Goal: Task Accomplishment & Management: Complete application form

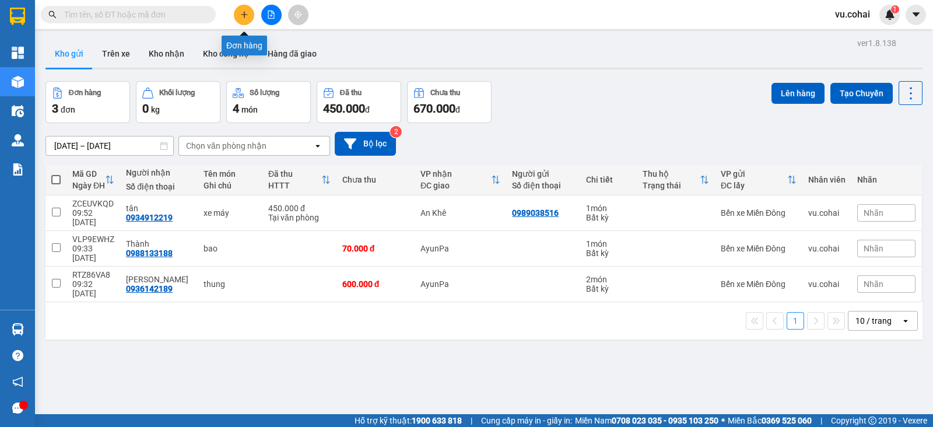
click at [246, 15] on icon "plus" at bounding box center [244, 15] width 8 height 8
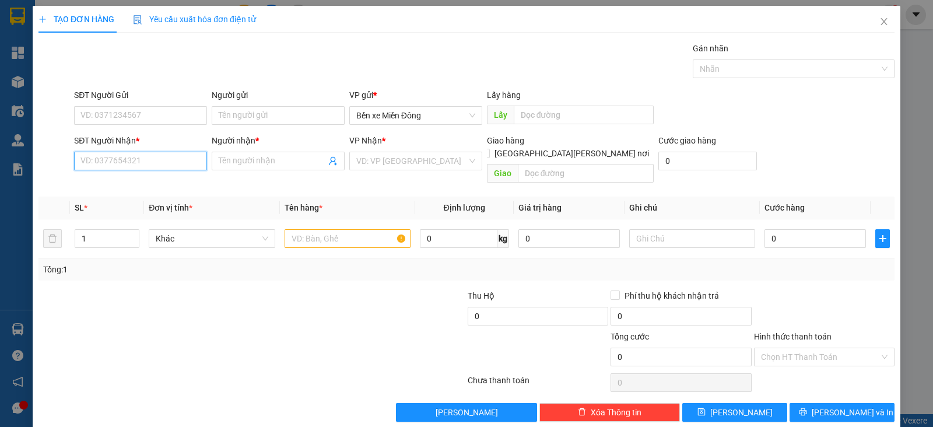
click at [156, 163] on input "SĐT Người Nhận *" at bounding box center [140, 161] width 133 height 19
paste input "0372661809"
type input "0372661809"
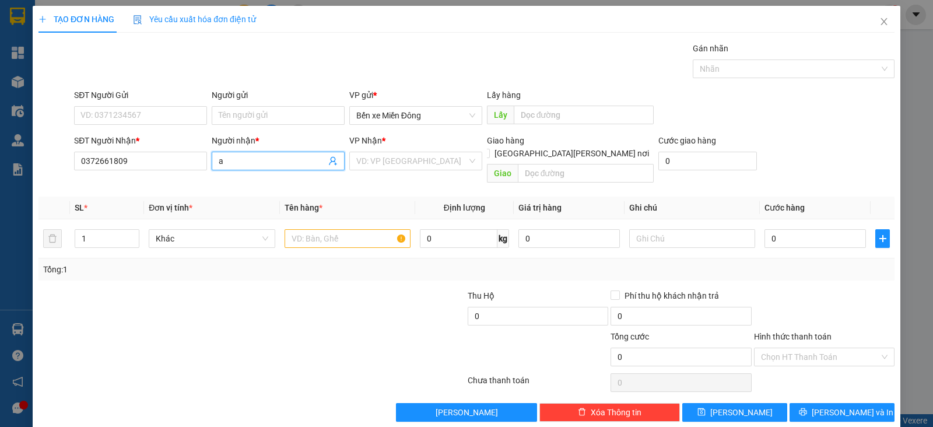
click at [293, 158] on input "a" at bounding box center [272, 161] width 107 height 13
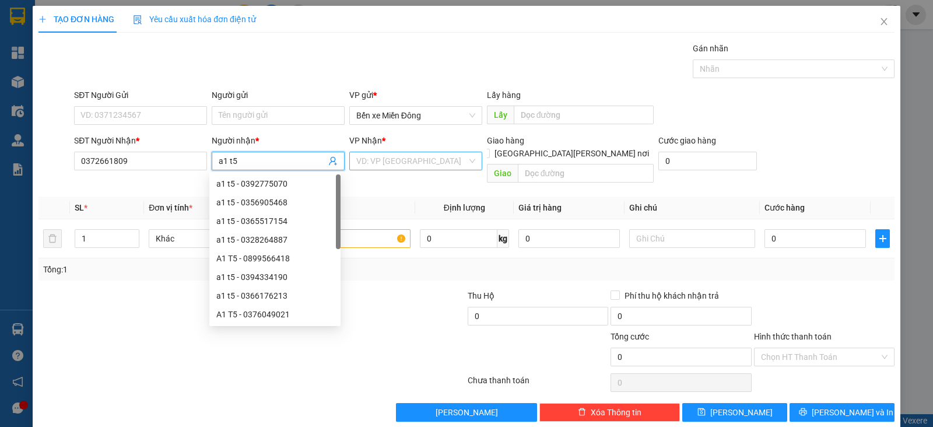
type input "a1 t5"
click at [396, 156] on input "search" at bounding box center [411, 161] width 111 height 18
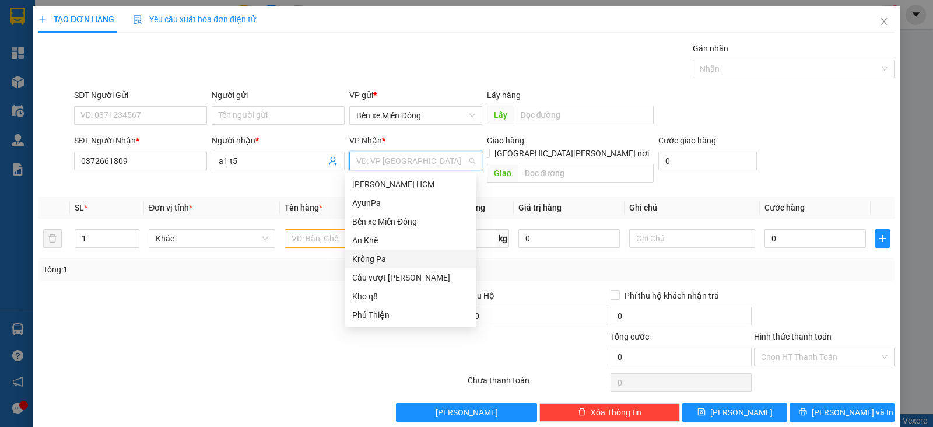
click at [378, 257] on div "Krông Pa" at bounding box center [410, 259] width 117 height 13
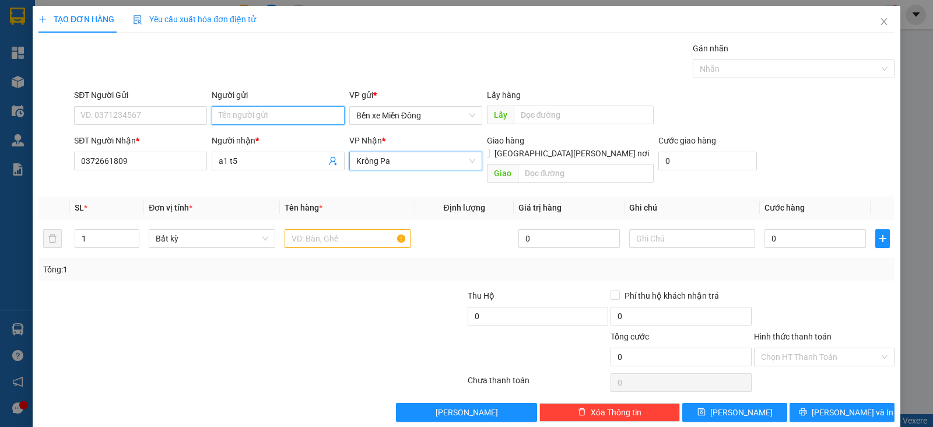
click at [301, 116] on input "Người gửi" at bounding box center [278, 115] width 133 height 19
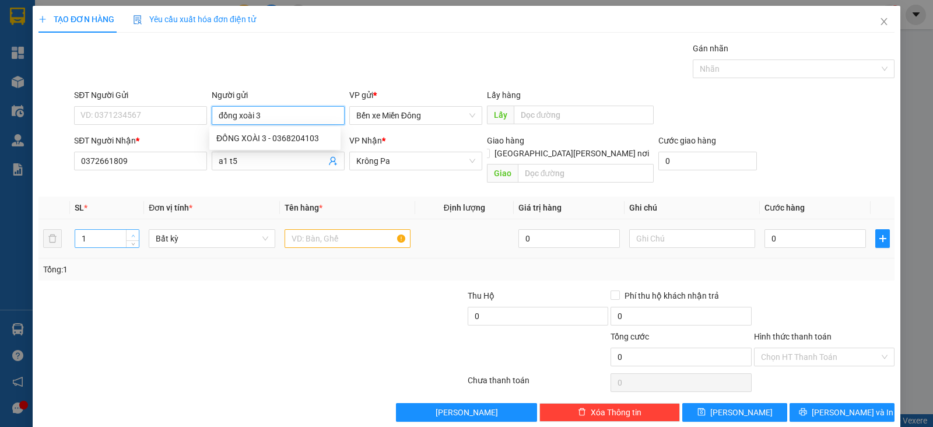
type input "đồng xoài 3"
click at [131, 234] on icon "up" at bounding box center [133, 236] width 4 height 4
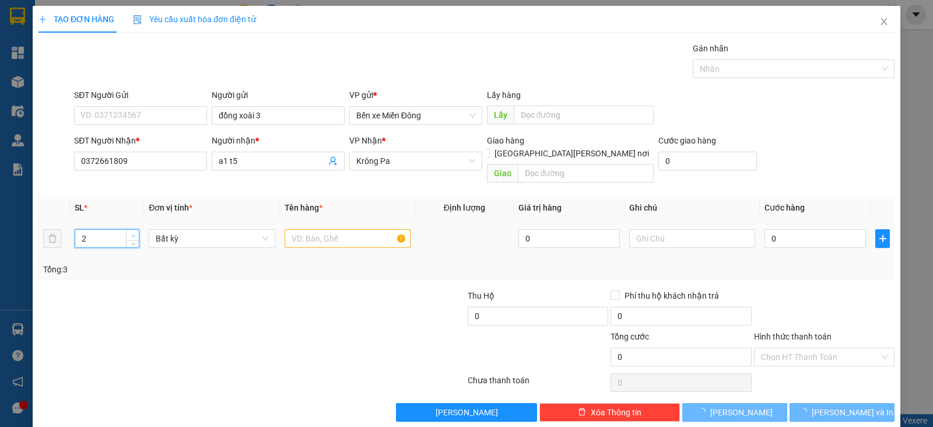
type input "3"
click at [131, 234] on icon "up" at bounding box center [133, 236] width 4 height 4
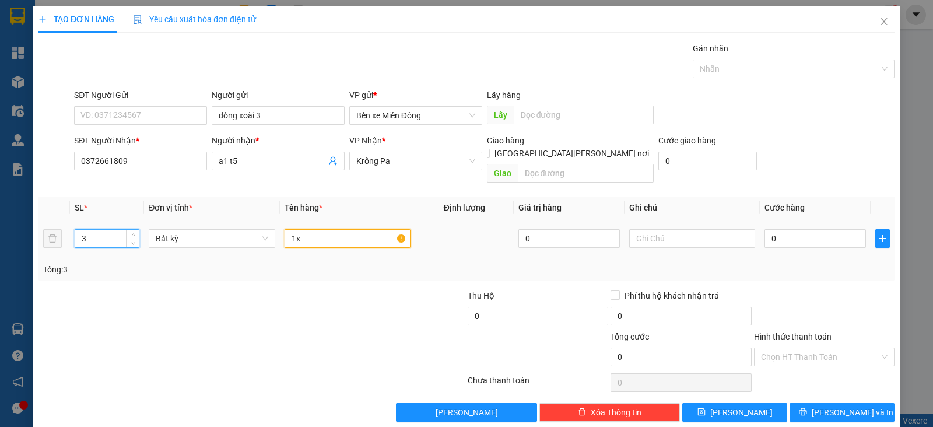
click at [315, 229] on input "1x" at bounding box center [348, 238] width 126 height 19
type input "1"
type input "xe"
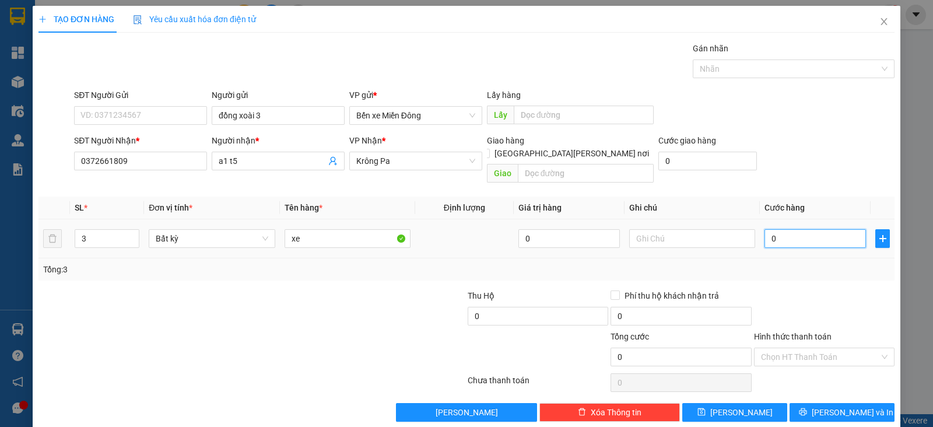
click at [822, 229] on input "0" at bounding box center [816, 238] width 102 height 19
type input "001"
type input "1"
type input "0.014"
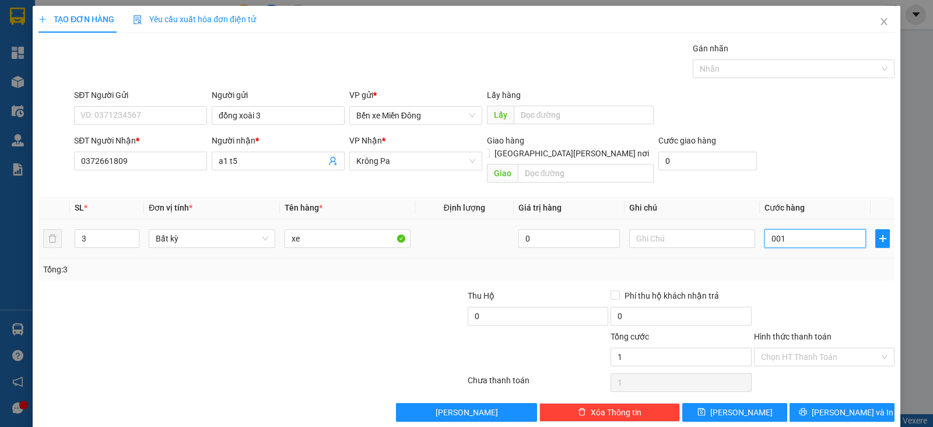
type input "14"
type input "00.140"
type input "140"
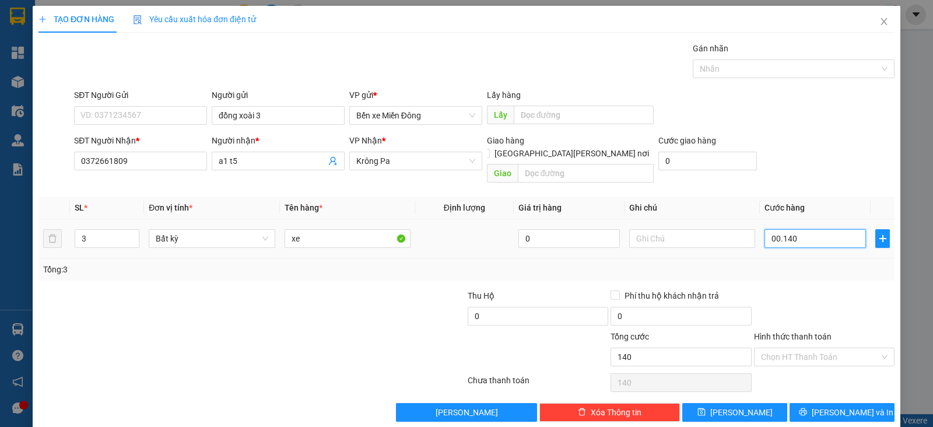
type input "0.001.400"
type input "1.400"
type input "1.400.000"
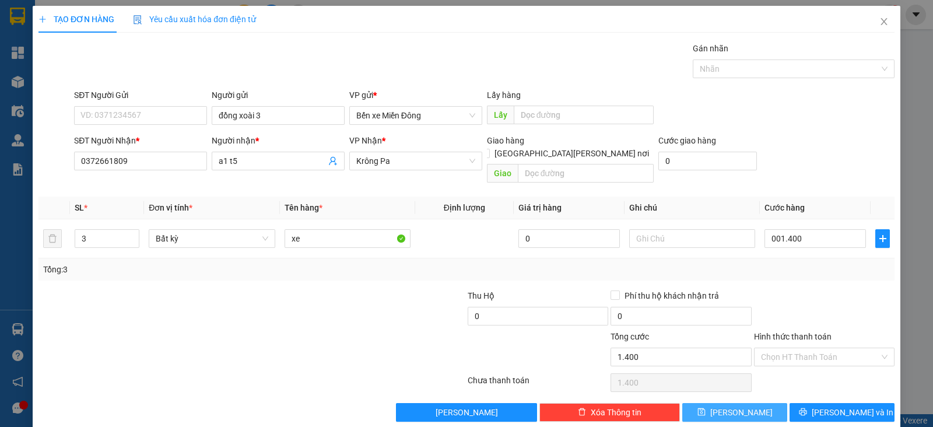
type input "1.400.000"
click at [738, 406] on span "[PERSON_NAME]" at bounding box center [742, 412] width 62 height 13
type input "1"
type input "0"
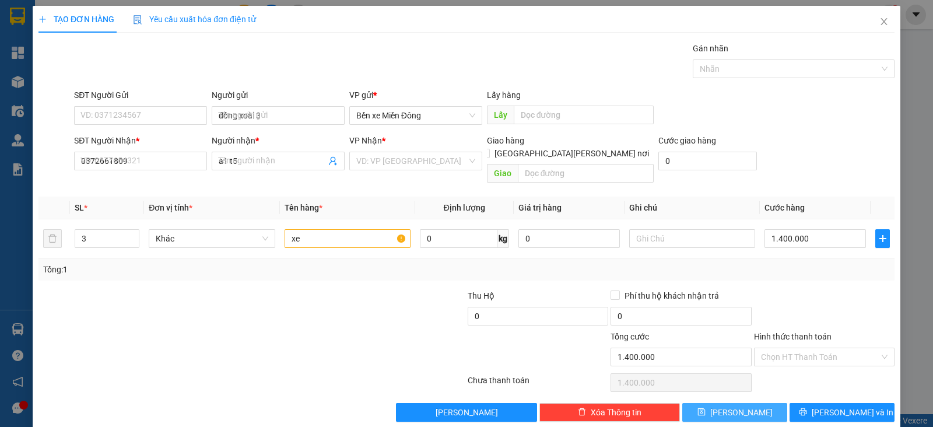
type input "0"
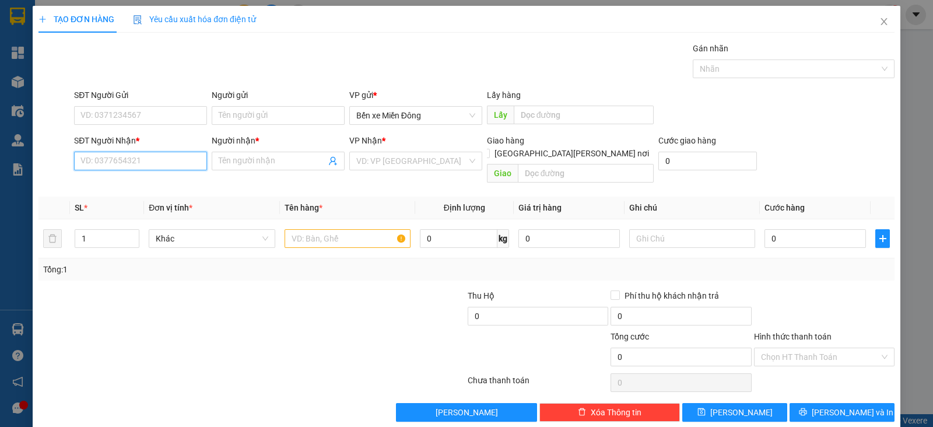
click at [186, 159] on input "SĐT Người Nhận *" at bounding box center [140, 161] width 133 height 19
paste input "0977872781"
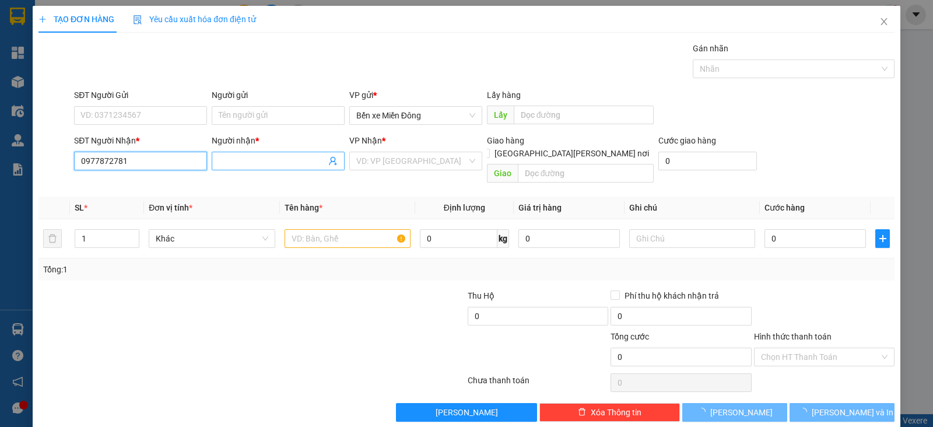
type input "0977872781"
click at [278, 159] on input "Người nhận *" at bounding box center [272, 161] width 107 height 13
type input "s"
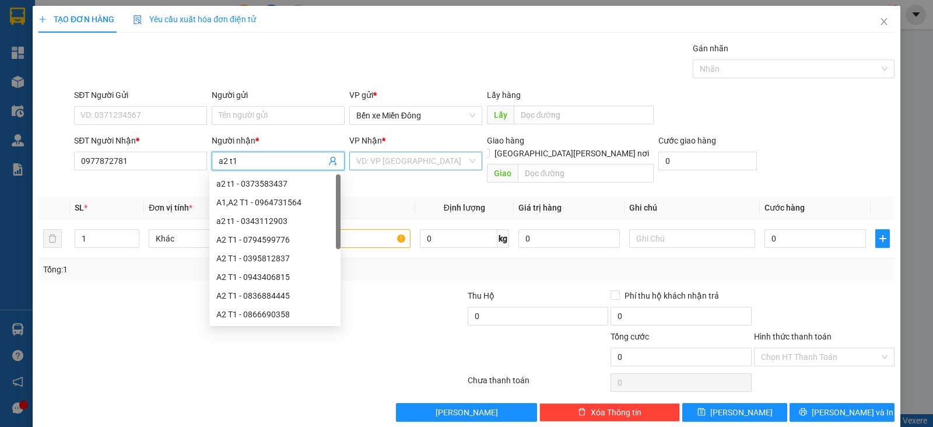
type input "a2 t1"
click at [388, 163] on input "search" at bounding box center [411, 161] width 111 height 18
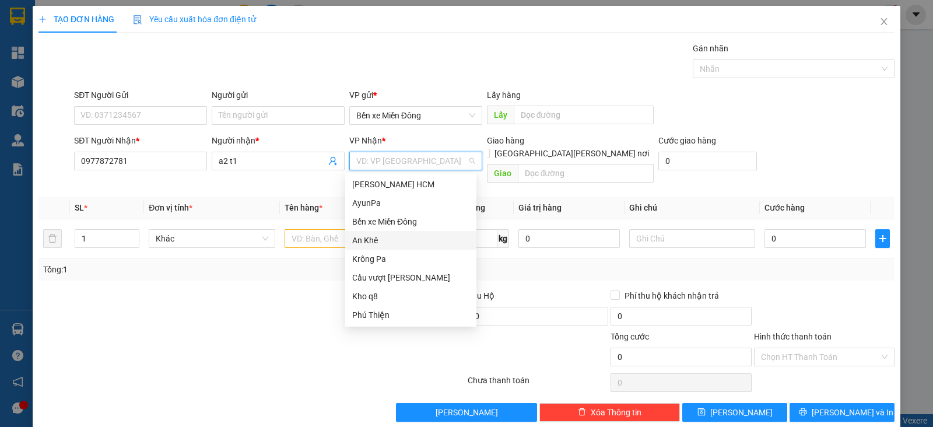
click at [381, 237] on div "An Khê" at bounding box center [410, 240] width 117 height 13
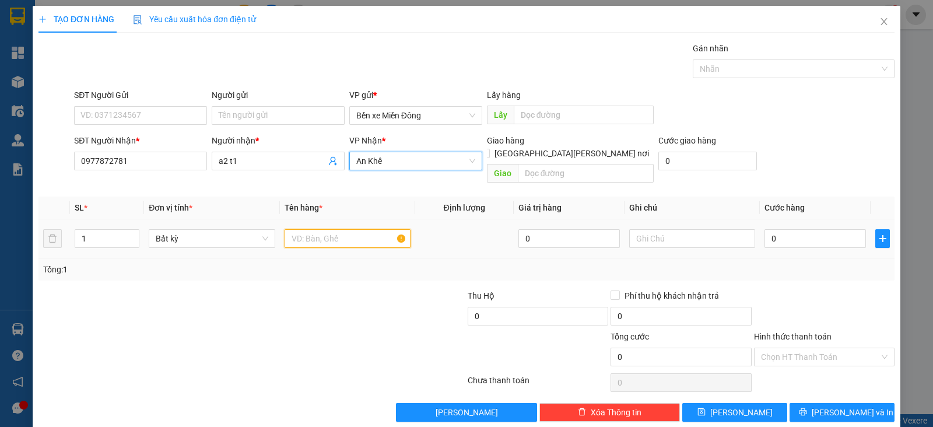
click at [326, 229] on input "text" at bounding box center [348, 238] width 126 height 19
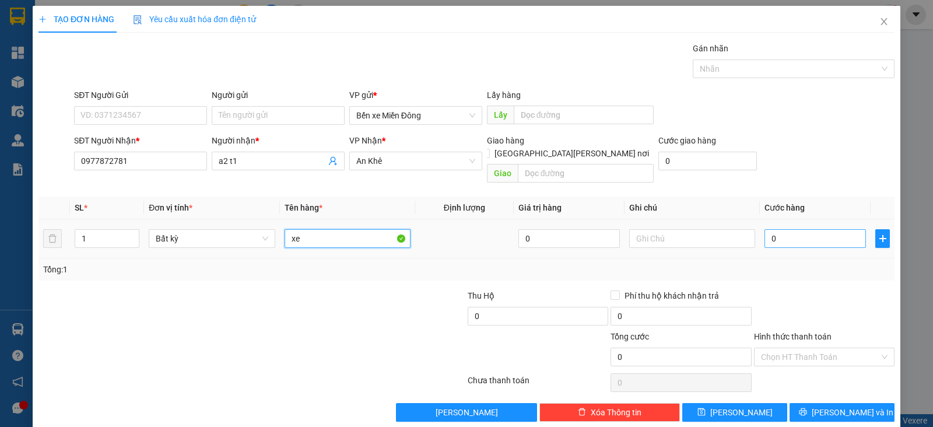
type input "xe"
click at [778, 229] on input "0" at bounding box center [816, 238] width 102 height 19
type input "004"
type input "4"
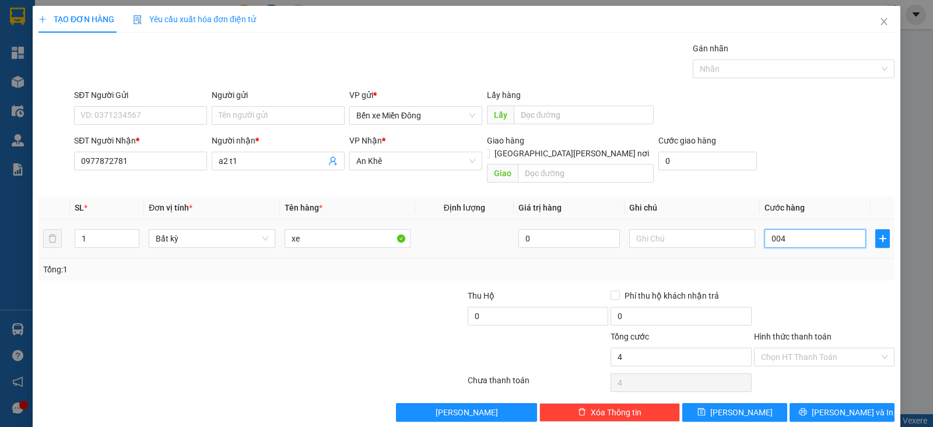
type input "0.040"
type input "40"
type input "00.400"
type input "400"
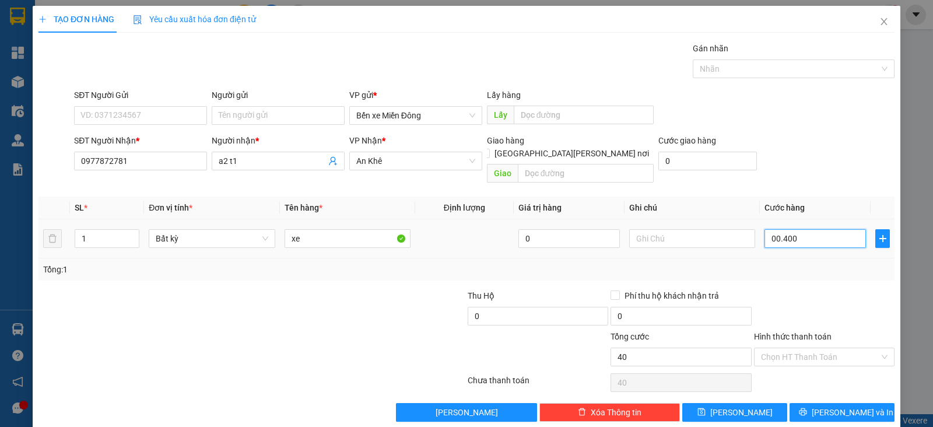
type input "400"
type input "400.000"
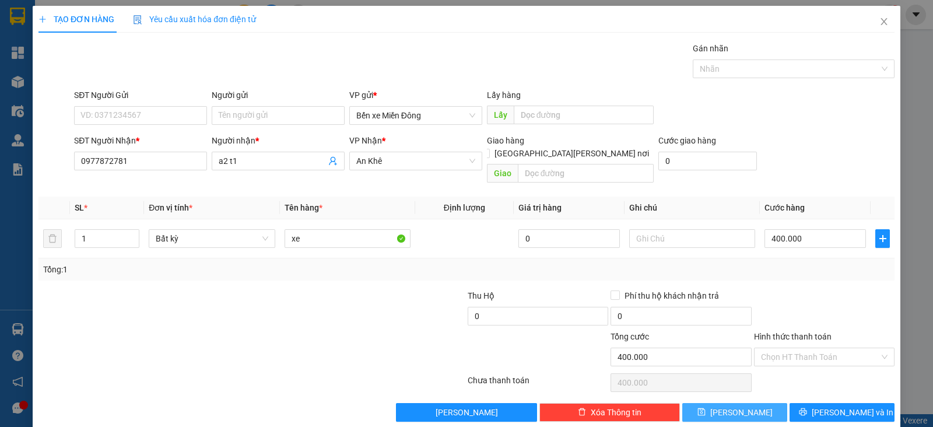
click at [750, 403] on button "[PERSON_NAME]" at bounding box center [735, 412] width 105 height 19
type input "0"
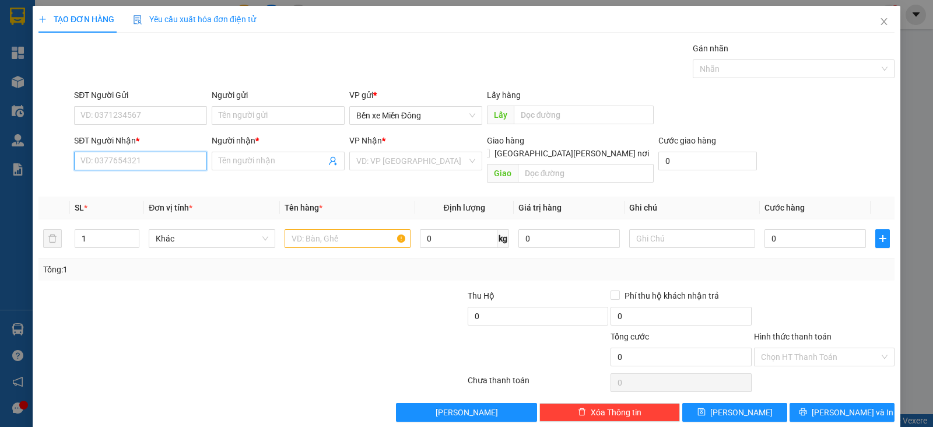
click at [146, 158] on input "SĐT Người Nhận *" at bounding box center [140, 161] width 133 height 19
paste input "0967317300"
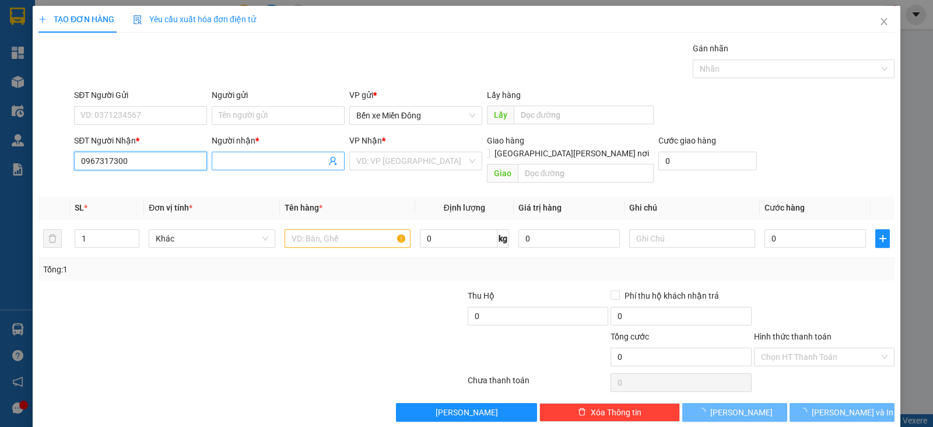
type input "0967317300"
click at [246, 161] on input "a" at bounding box center [272, 161] width 107 height 13
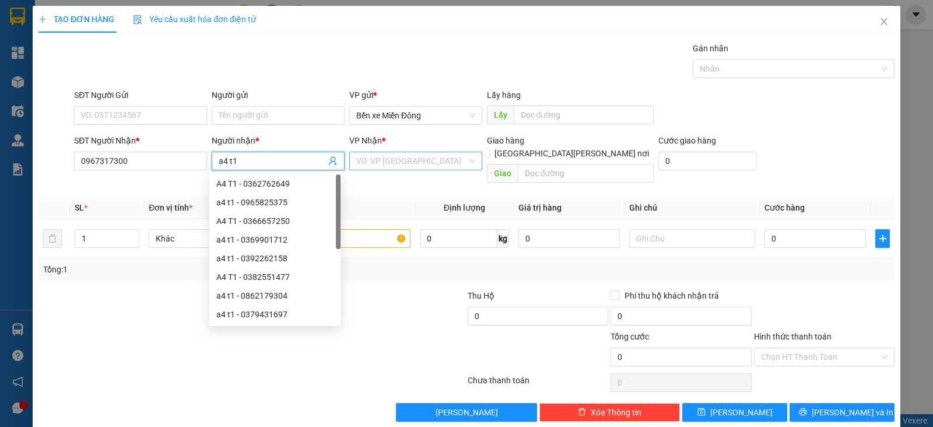
type input "a4 t1"
click at [413, 160] on input "search" at bounding box center [411, 161] width 111 height 18
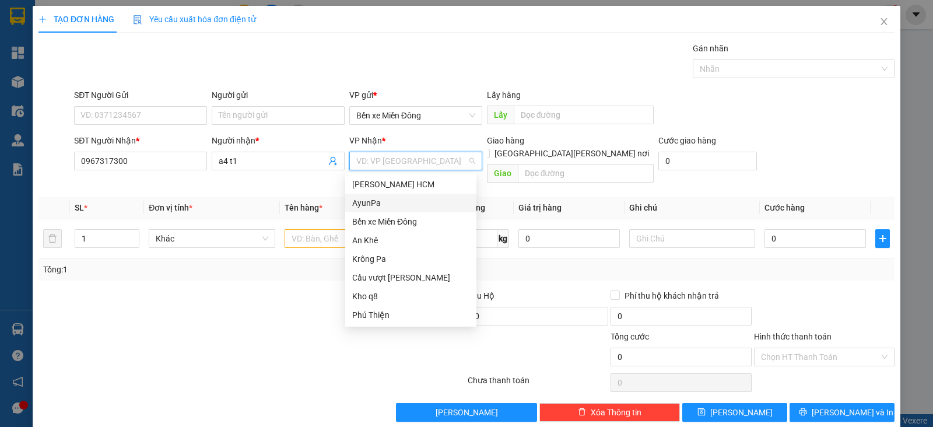
click at [397, 204] on div "AyunPa" at bounding box center [410, 203] width 117 height 13
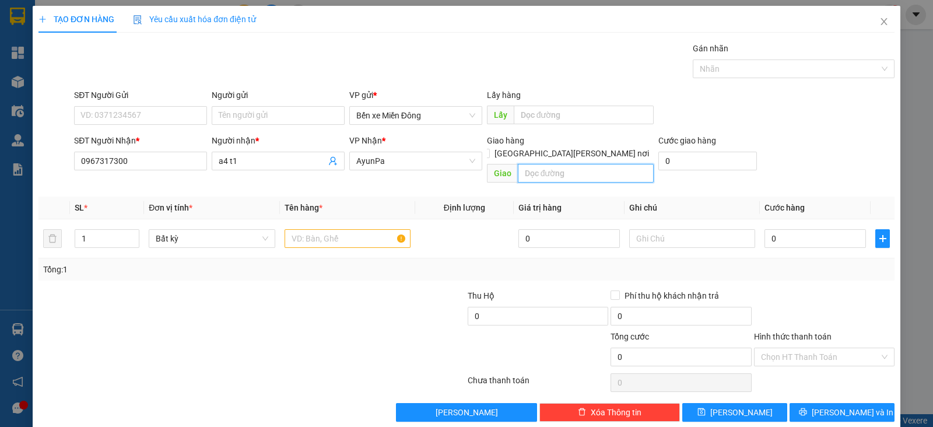
click at [560, 165] on input "text" at bounding box center [586, 173] width 137 height 19
type input "[PERSON_NAME]"
click at [341, 229] on input "text" at bounding box center [348, 238] width 126 height 19
type input "x"
click at [335, 229] on input "text" at bounding box center [348, 238] width 126 height 19
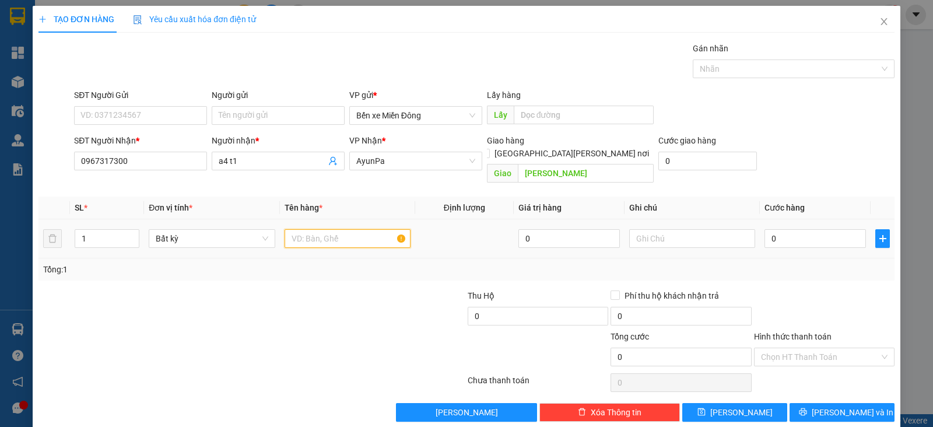
paste input "Có 2bàn 1m2 +20 ghế + 1 loa (40 X40) CC - AnKhe"
drag, startPoint x: 360, startPoint y: 226, endPoint x: 467, endPoint y: 229, distance: 106.8
click at [467, 229] on tr "1 Bất kỳ Có 2bàn 1m2 +20 ghế + 1 loa (40 X40) CC - AnKhe 0 0" at bounding box center [467, 238] width 856 height 39
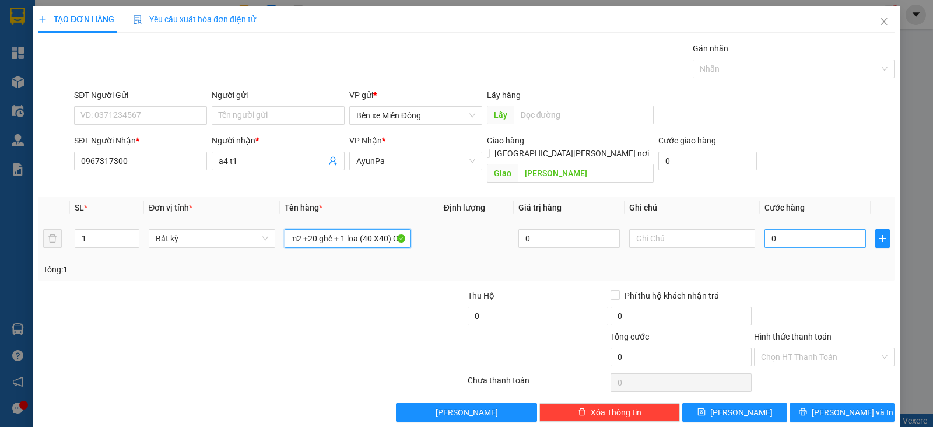
type input "Có 2bàn 1m2 +20 ghế + 1 loa (40 X40) CC"
click at [786, 229] on input "0" at bounding box center [816, 238] width 102 height 19
type input "001"
type input "1"
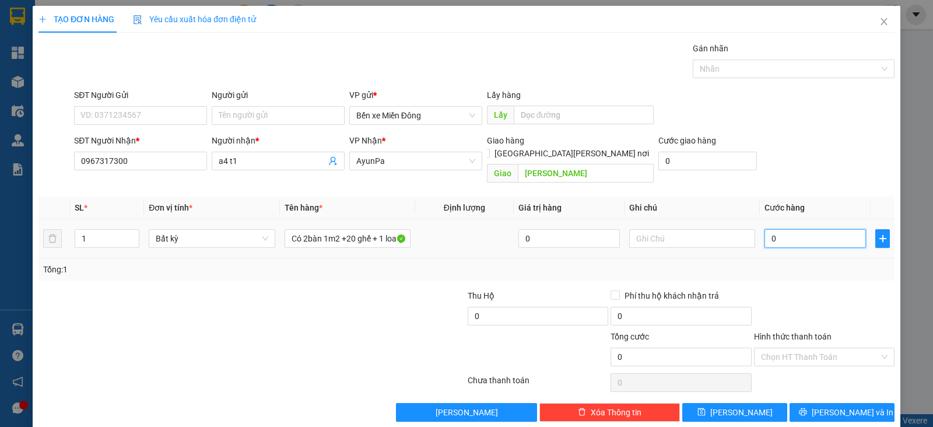
type input "1"
type input "0.010"
type input "10"
type input "10.000"
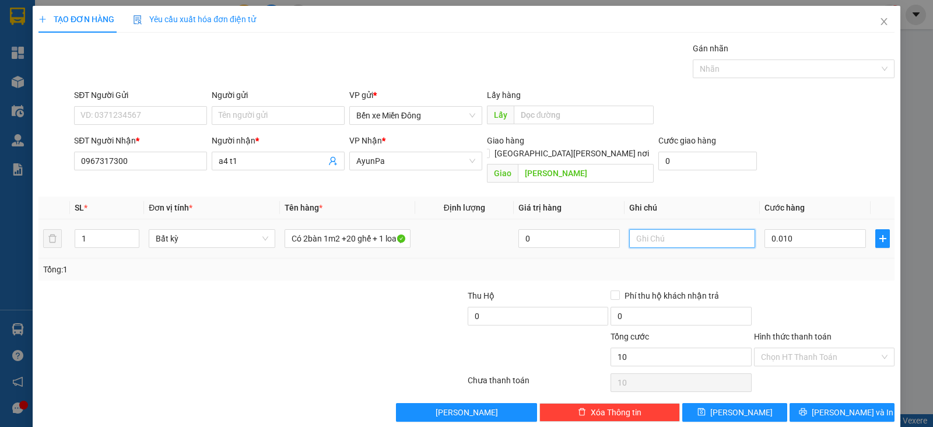
type input "10.000"
click at [656, 229] on input "text" at bounding box center [693, 238] width 126 height 19
type input "tx bao gia"
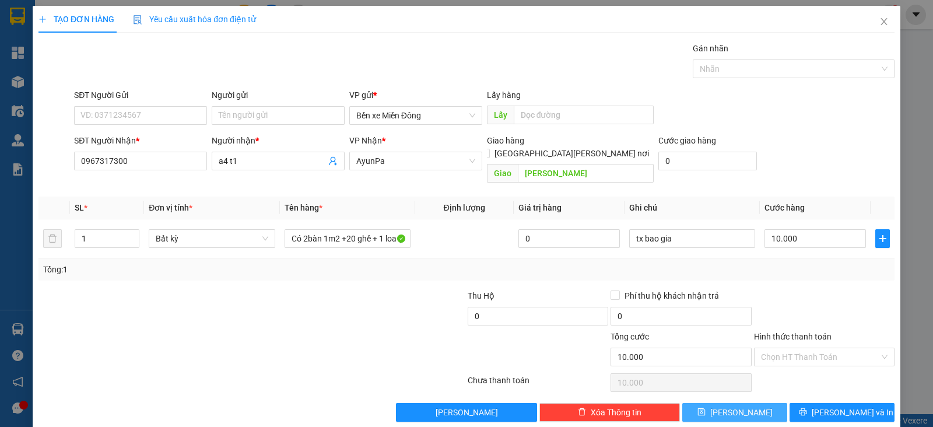
click at [712, 403] on button "[PERSON_NAME]" at bounding box center [735, 412] width 105 height 19
type input "0"
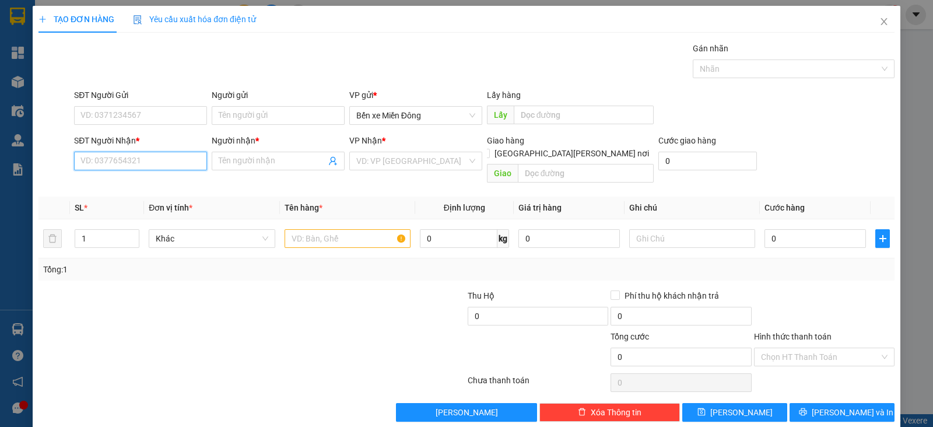
click at [179, 166] on input "SĐT Người Nhận *" at bounding box center [140, 161] width 133 height 19
paste input "0877190029"
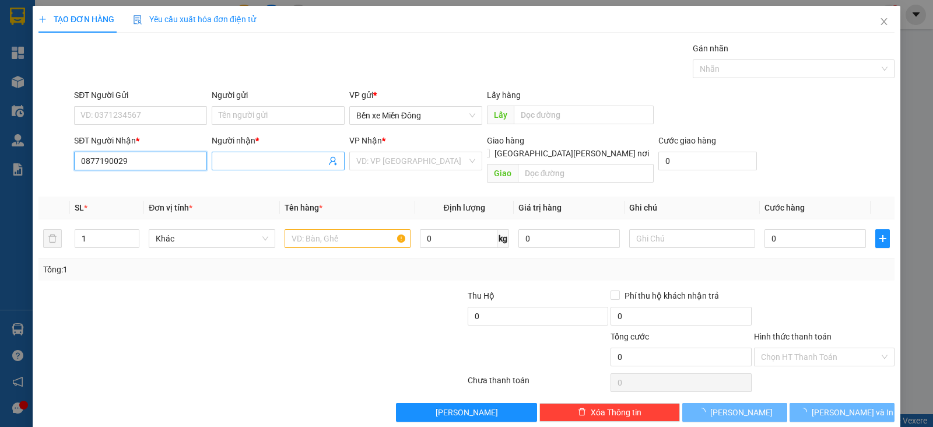
type input "0877190029"
click at [250, 166] on input "Người nhận *" at bounding box center [272, 161] width 107 height 13
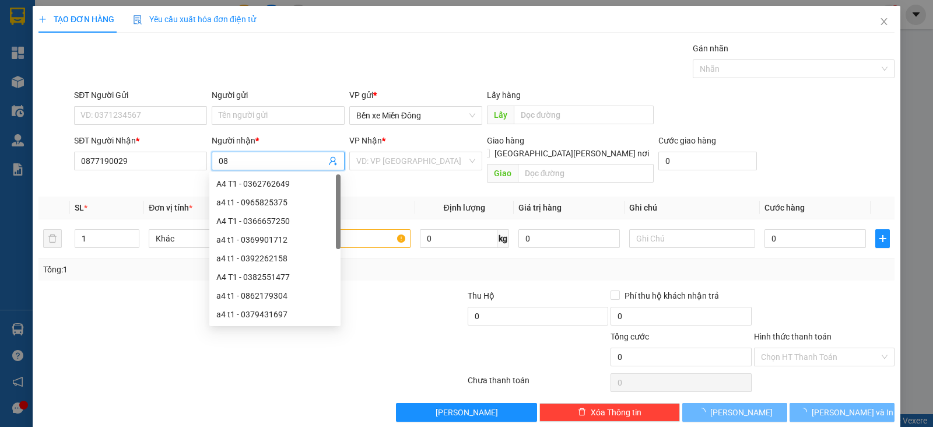
type input "0"
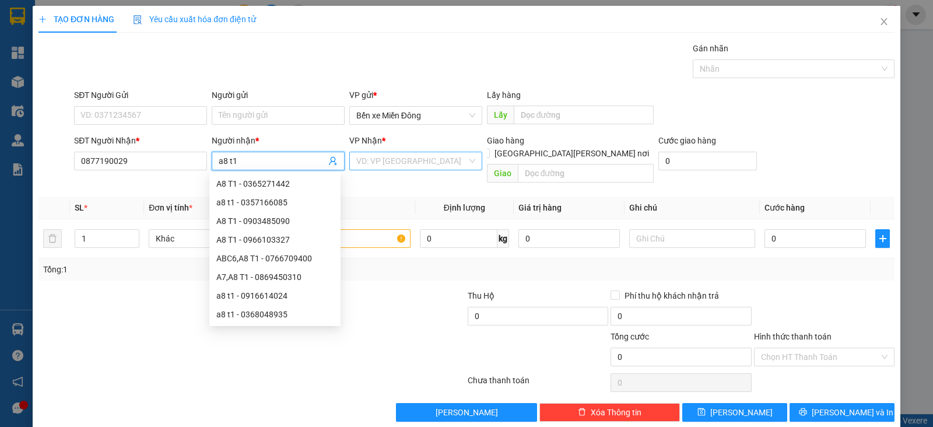
type input "a8 t1"
click at [423, 160] on input "search" at bounding box center [411, 161] width 111 height 18
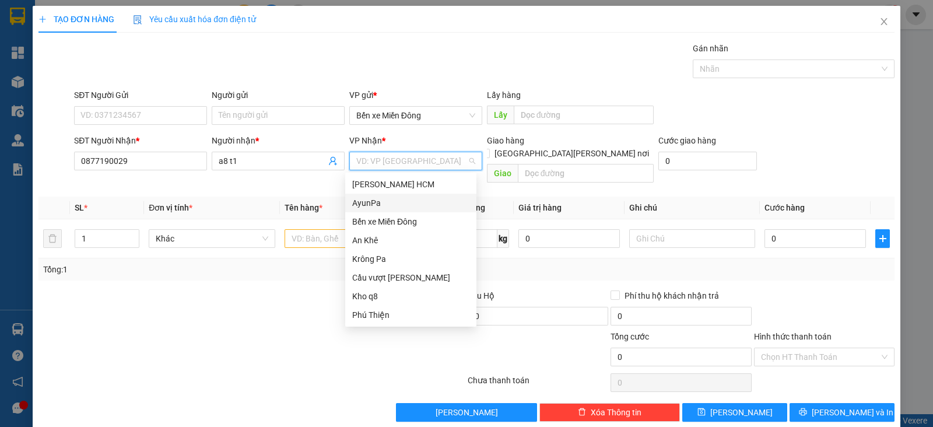
click at [391, 199] on div "AyunPa" at bounding box center [410, 203] width 117 height 13
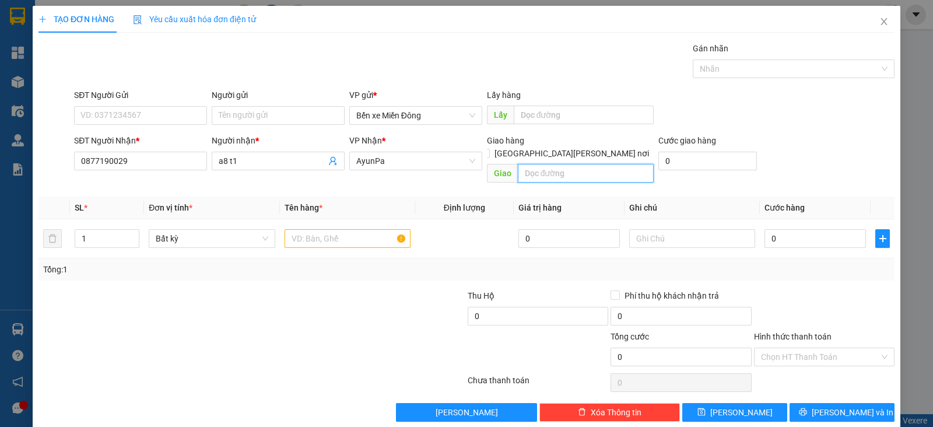
click at [553, 164] on input "text" at bounding box center [586, 173] width 137 height 19
click at [530, 164] on input "ipatrok" at bounding box center [586, 173] width 137 height 19
type input "iatrok"
click at [351, 229] on input "ĩa" at bounding box center [348, 238] width 126 height 19
type input "ĩ"
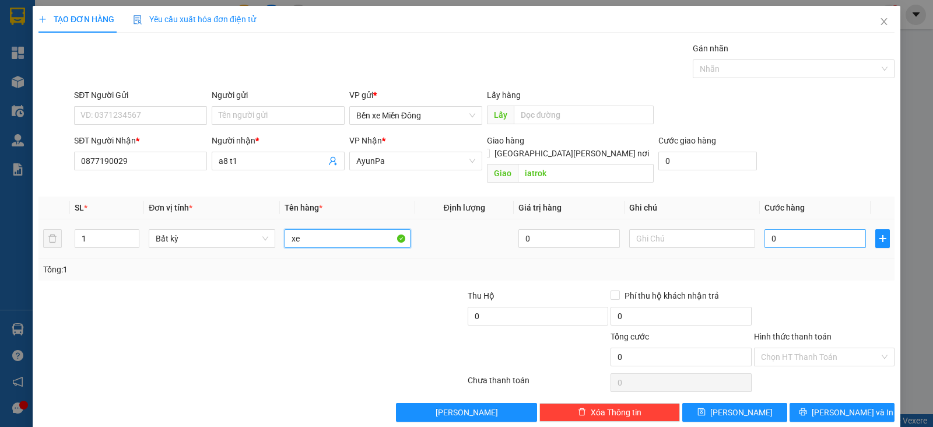
type input "xe"
click at [794, 229] on input "0" at bounding box center [816, 238] width 102 height 19
type input "004"
type input "4"
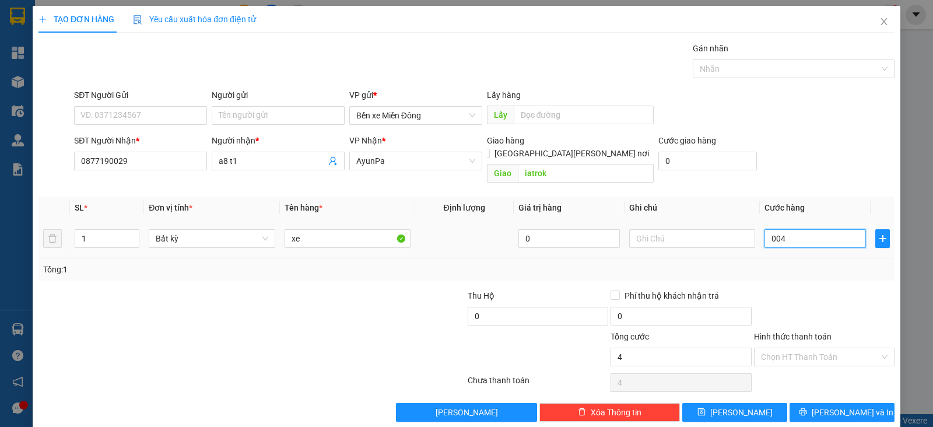
type input "0.040"
type input "40"
type input "00.400"
type input "400"
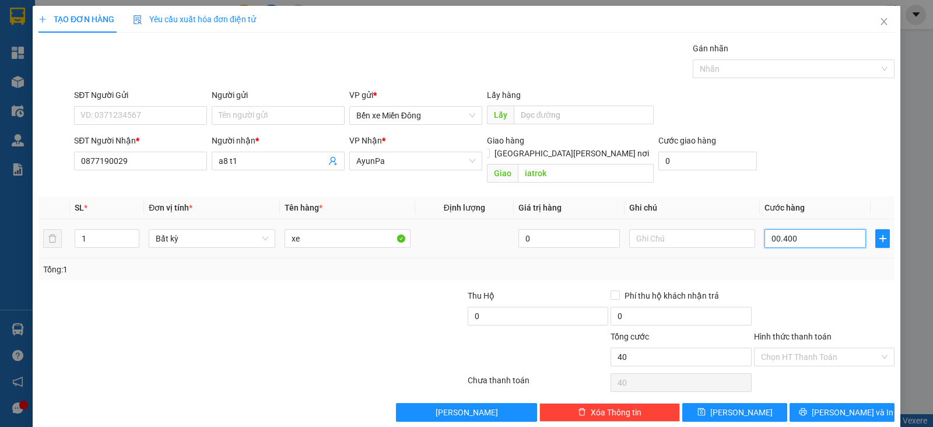
type input "400"
type input "400.000"
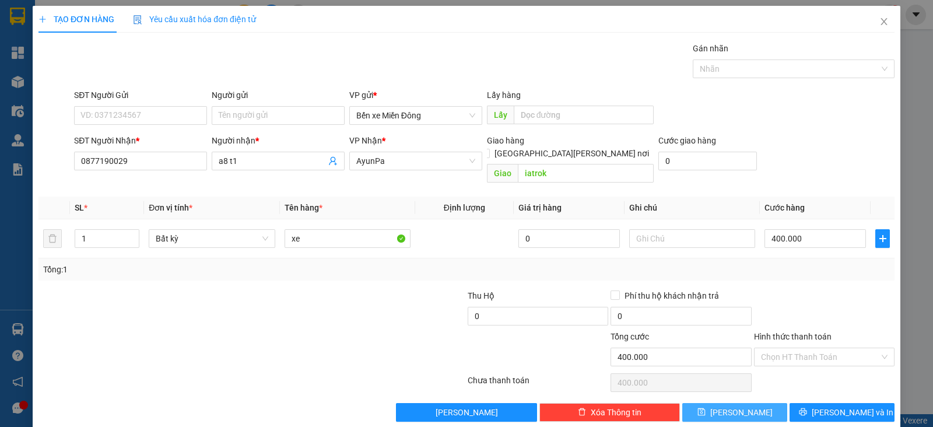
click at [754, 403] on button "[PERSON_NAME]" at bounding box center [735, 412] width 105 height 19
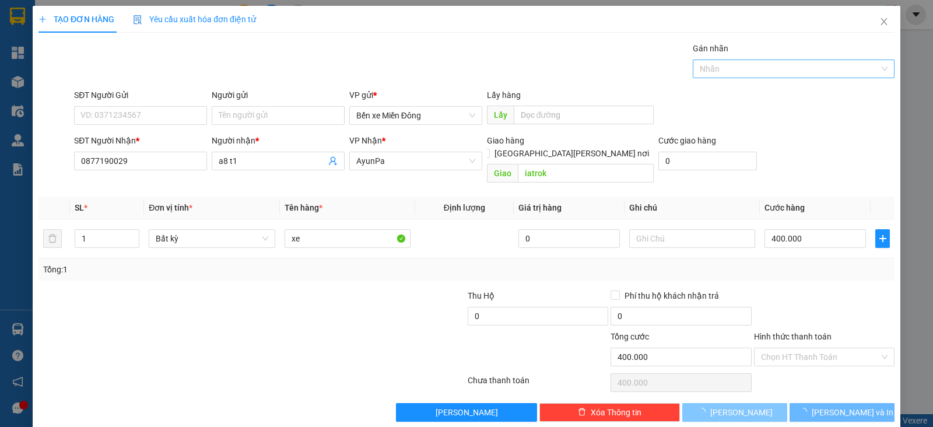
type input "0"
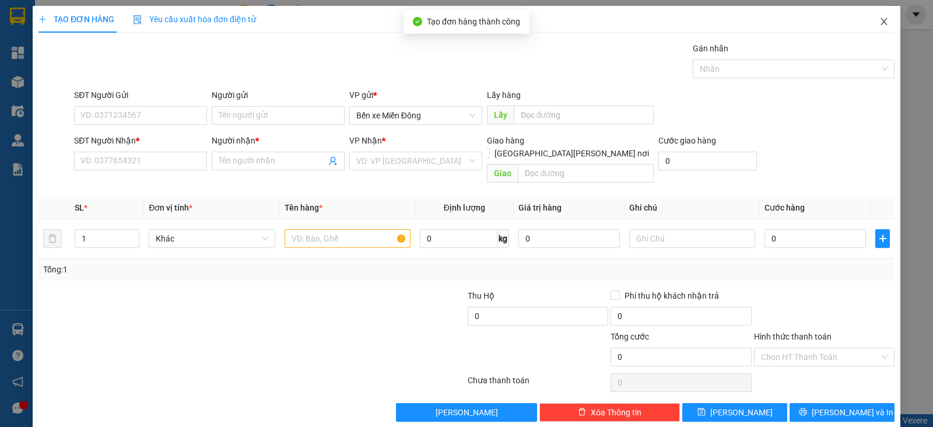
click at [880, 26] on icon "close" at bounding box center [884, 21] width 9 height 9
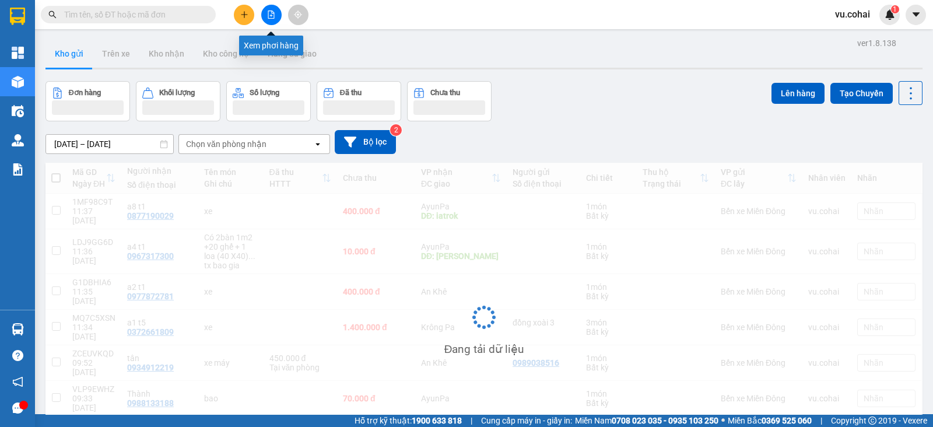
click at [271, 12] on icon "file-add" at bounding box center [271, 15] width 8 height 8
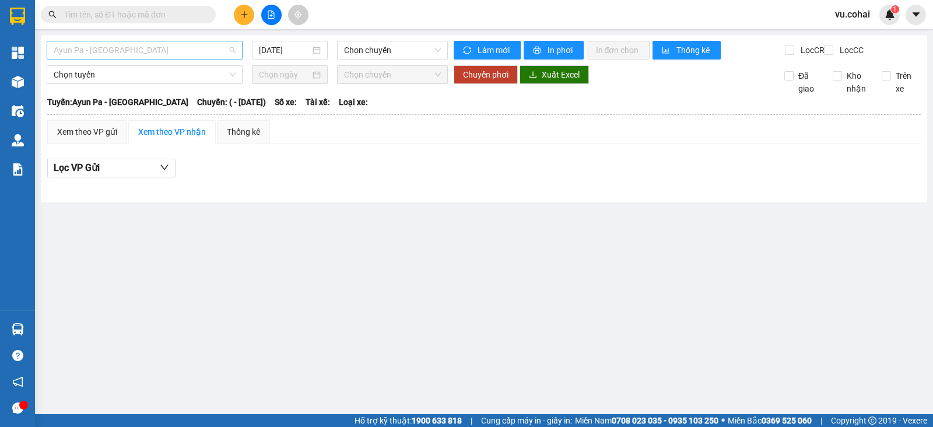
click at [184, 48] on span "Ayun Pa - [GEOGRAPHIC_DATA]" at bounding box center [145, 50] width 182 height 18
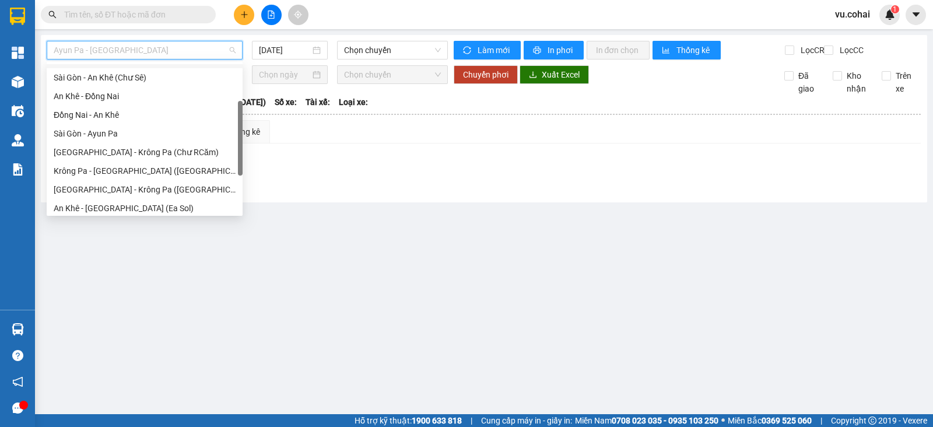
scroll to position [73, 0]
drag, startPoint x: 240, startPoint y: 122, endPoint x: 236, endPoint y: 159, distance: 36.9
click at [236, 159] on div "Bến xe Krông Pa - Bến Xe Vũng Tàu [GEOGRAPHIC_DATA] - [GEOGRAPHIC_DATA] ([PERSO…" at bounding box center [145, 138] width 196 height 149
click at [158, 185] on div "[GEOGRAPHIC_DATA] - Krông Pa ([GEOGRAPHIC_DATA])" at bounding box center [145, 187] width 182 height 13
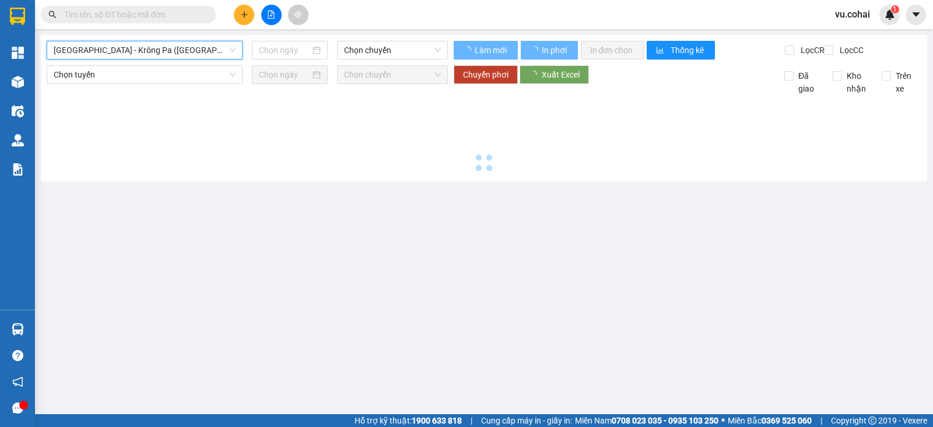
type input "[DATE]"
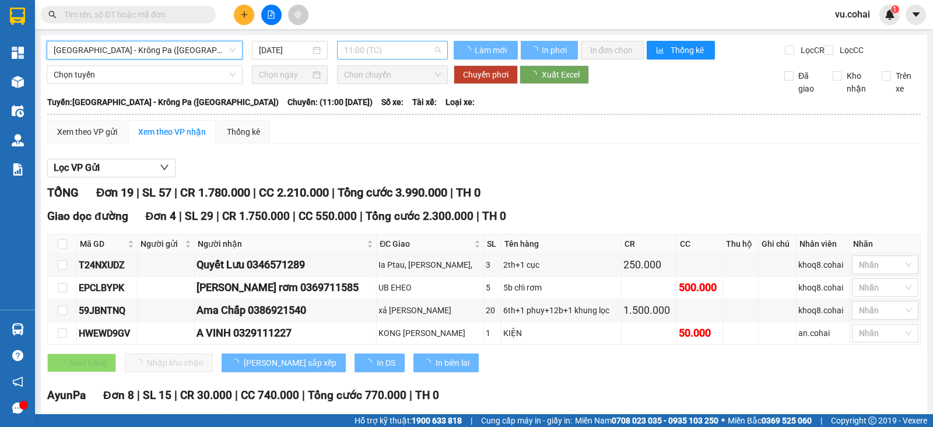
click at [422, 48] on span "11:00 (TC)" at bounding box center [392, 50] width 96 height 18
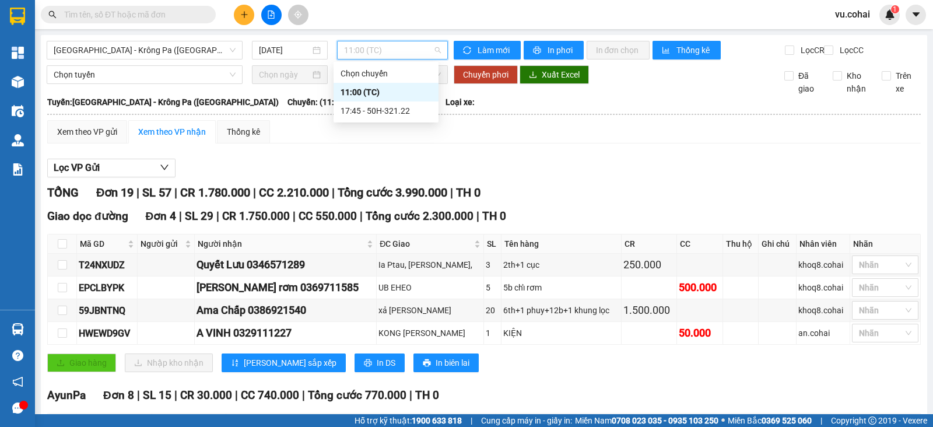
click at [414, 98] on div "11:00 (TC)" at bounding box center [386, 92] width 91 height 13
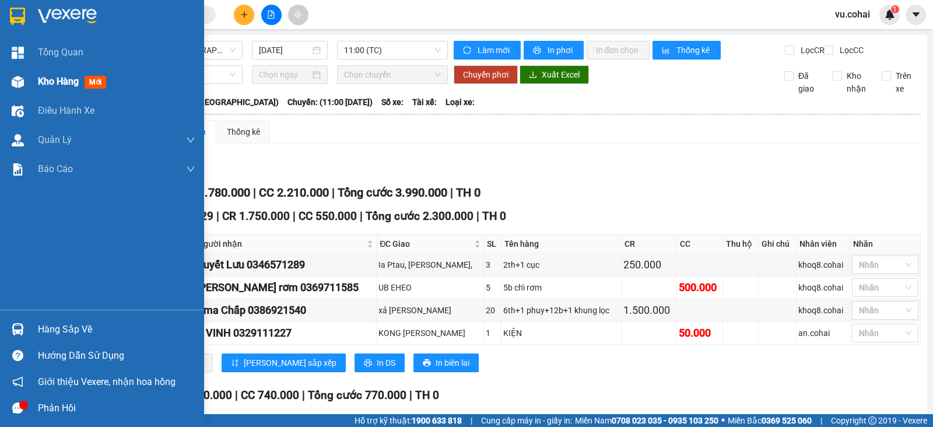
click at [32, 83] on div "Kho hàng mới" at bounding box center [102, 81] width 204 height 29
